Goal: Task Accomplishment & Management: Manage account settings

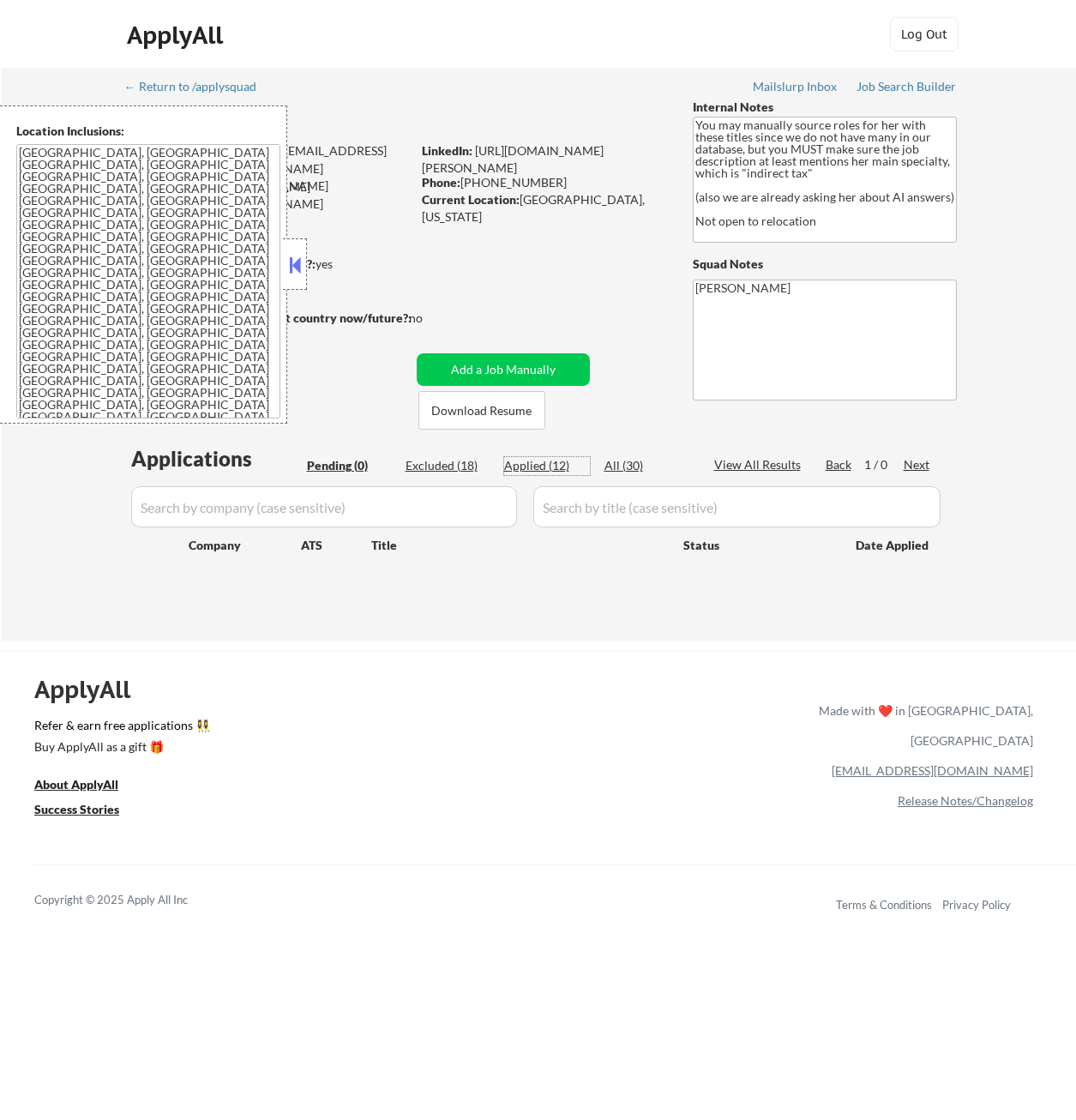
click at [548, 460] on div "Applied (12)" at bounding box center [546, 466] width 85 height 17
select select ""applied""
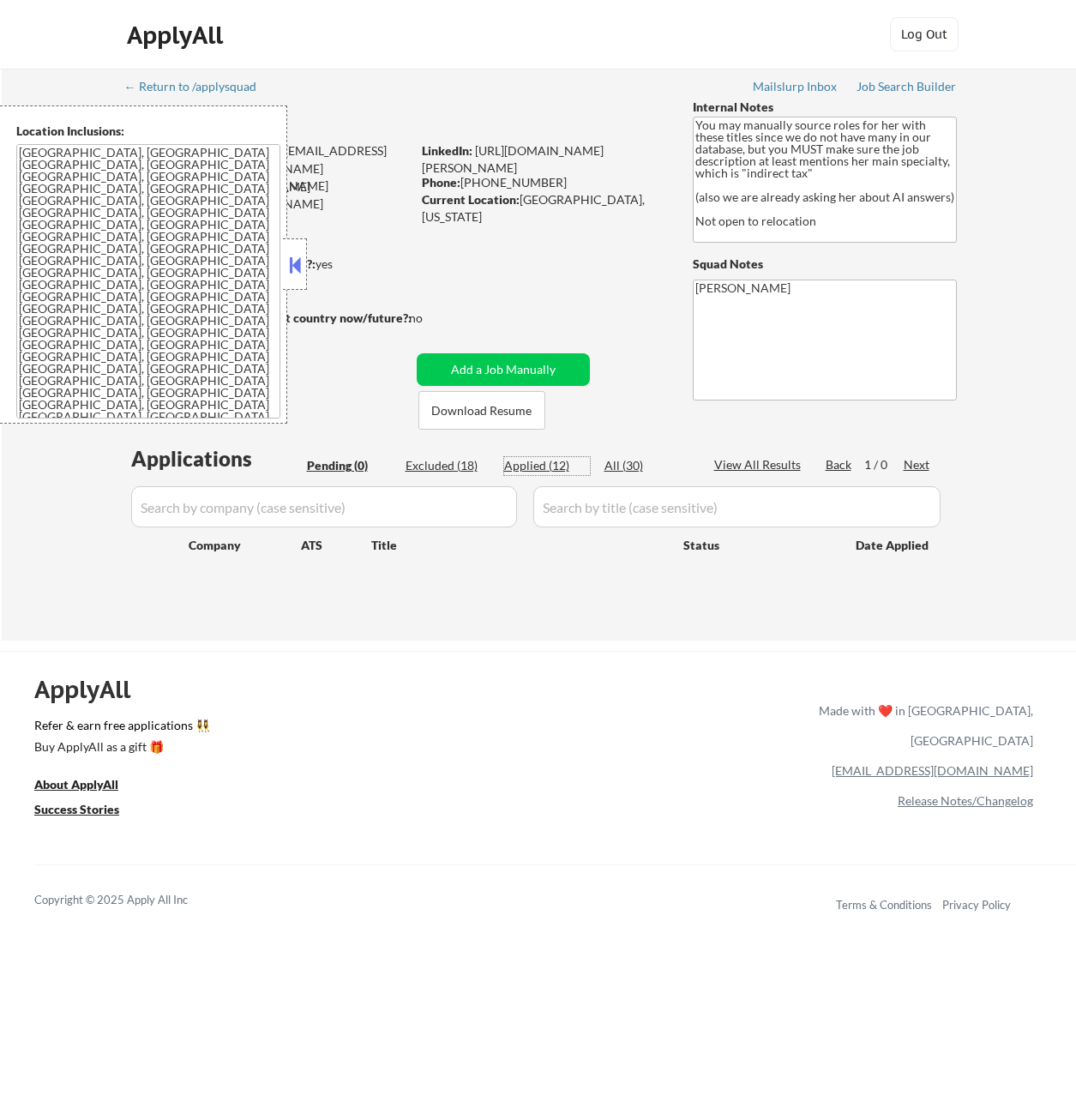
select select ""applied""
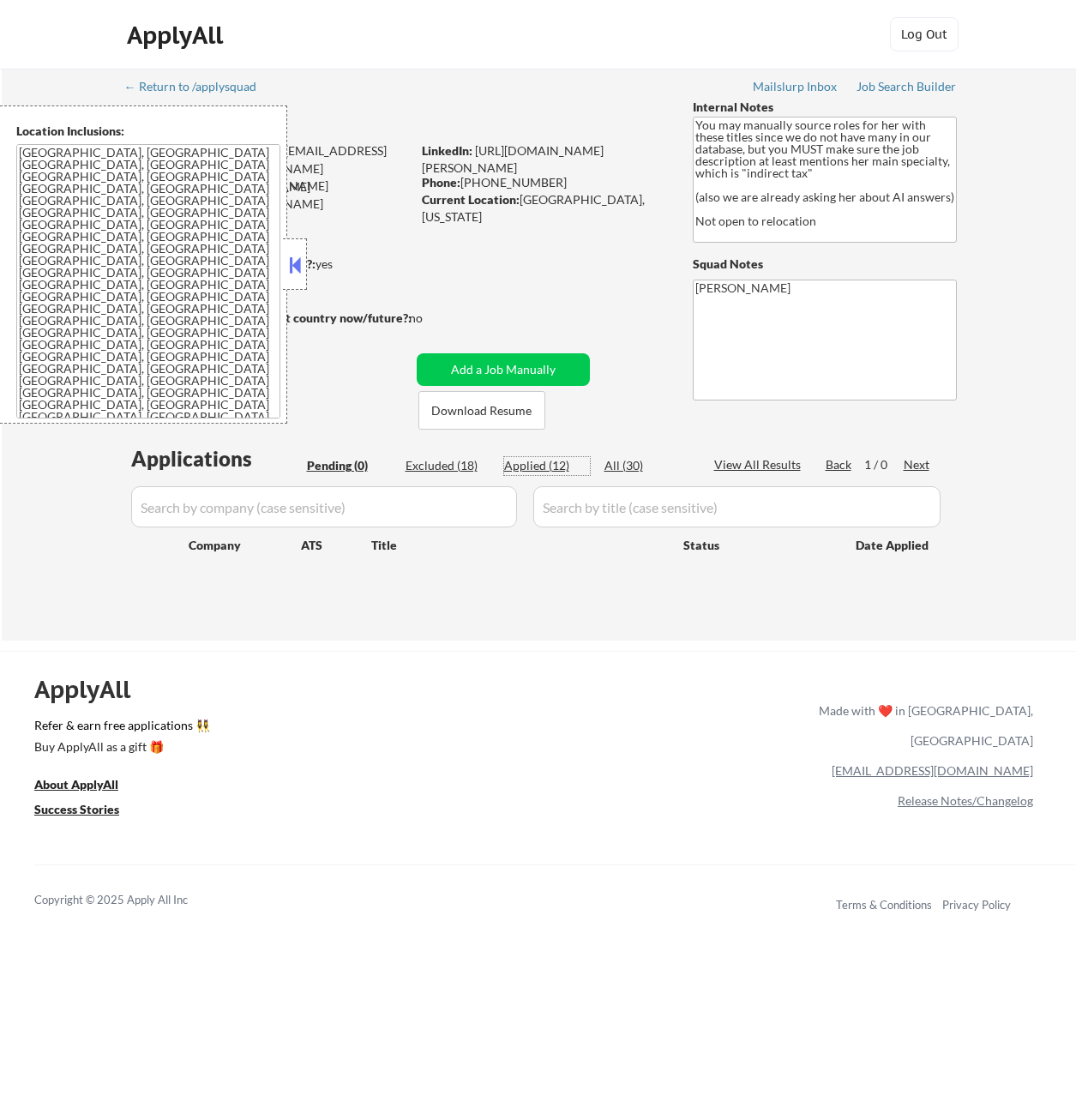
select select ""applied""
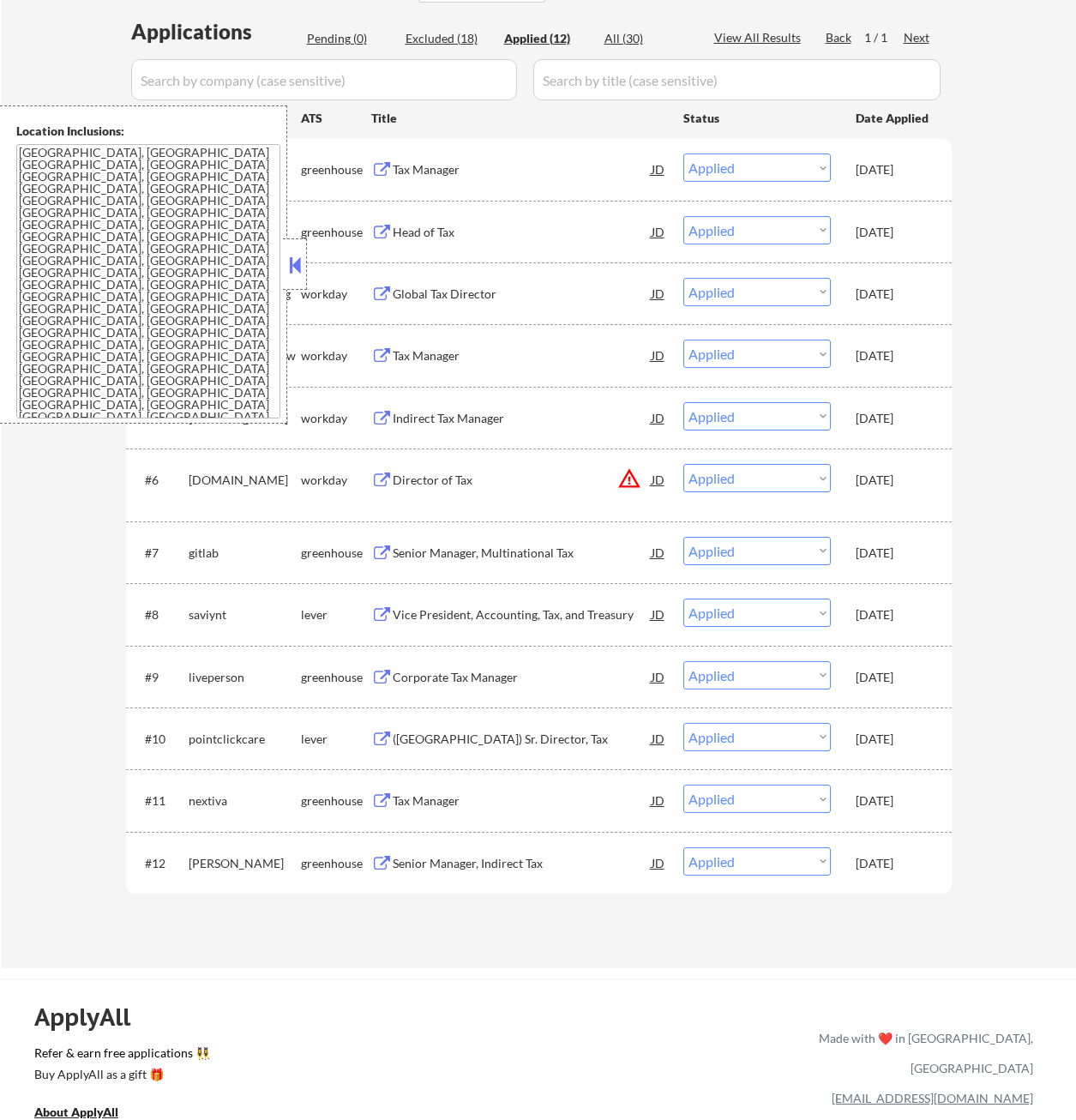
scroll to position [428, 0]
click at [286, 255] on button at bounding box center [295, 264] width 19 height 26
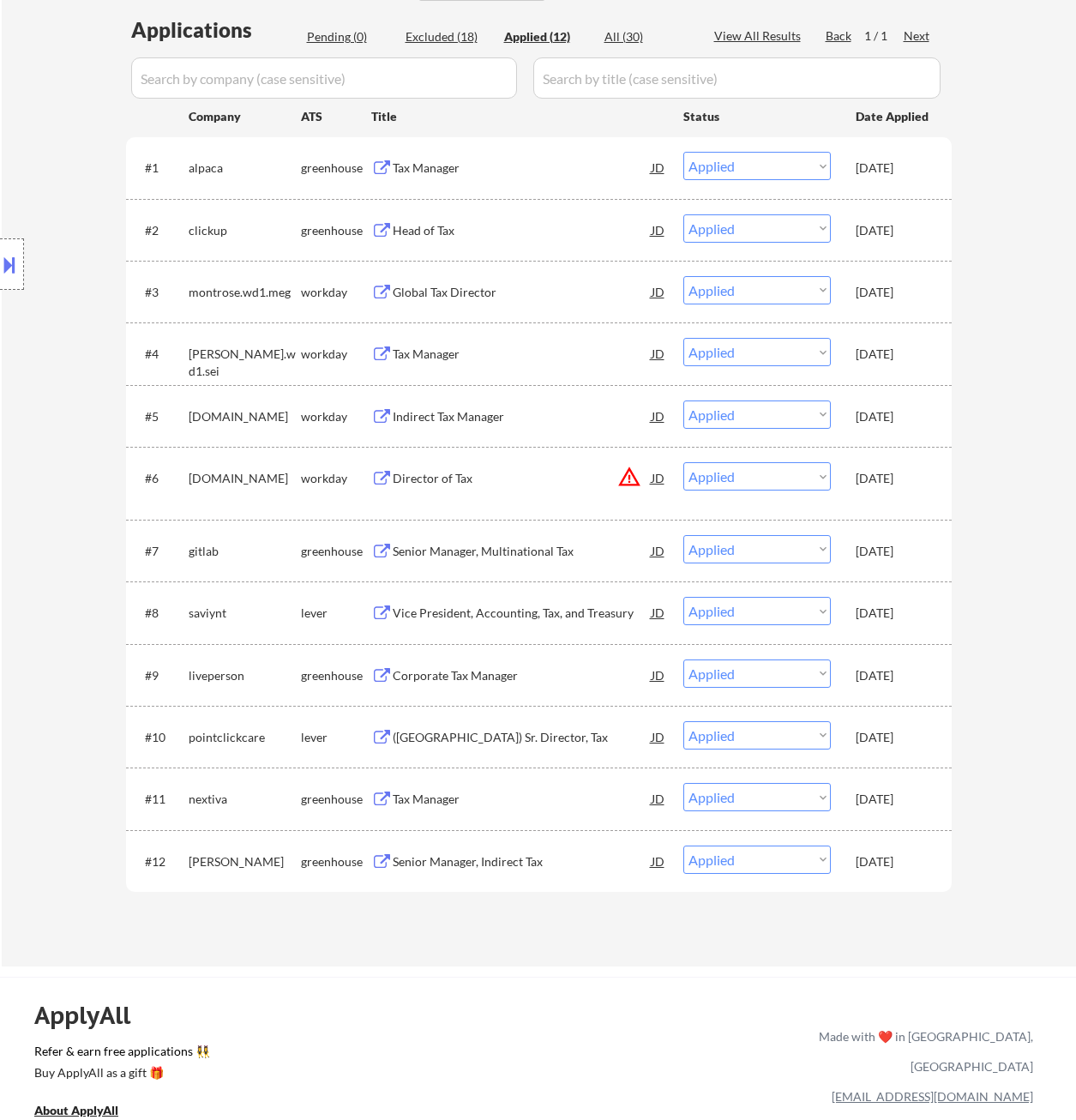
type textarea "You may manually source roles for her with these titles since we do not have ma…"
